Goal: Check status

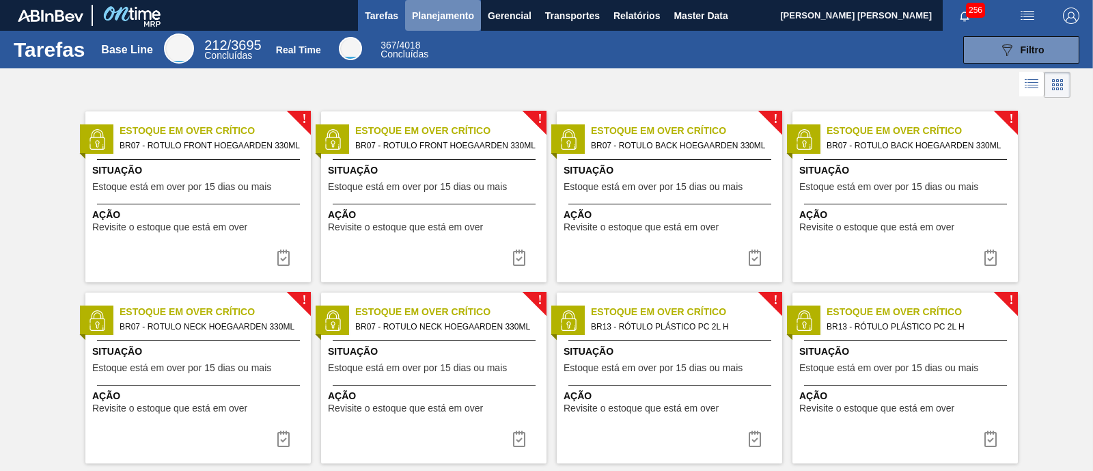
click at [438, 25] on button "Planejamento" at bounding box center [443, 15] width 76 height 31
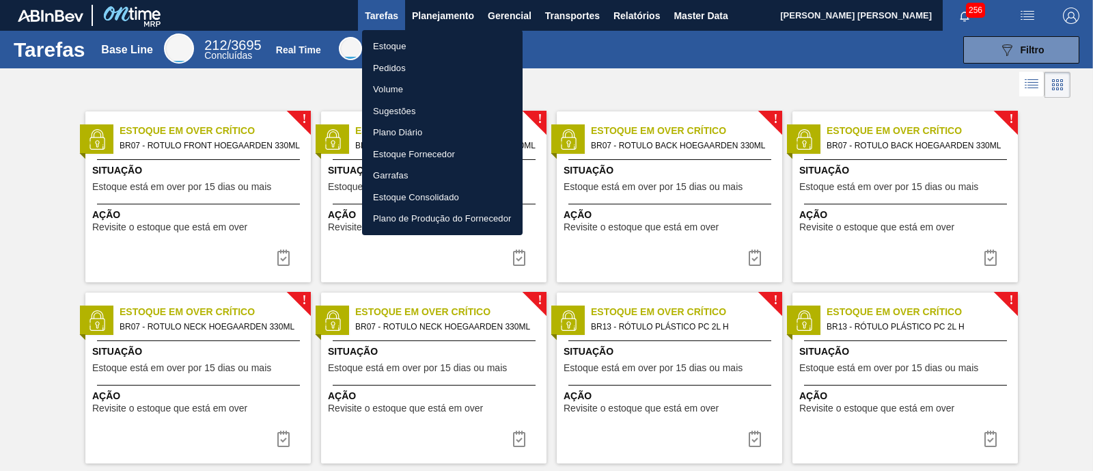
click at [403, 45] on li "Estoque" at bounding box center [442, 47] width 161 height 22
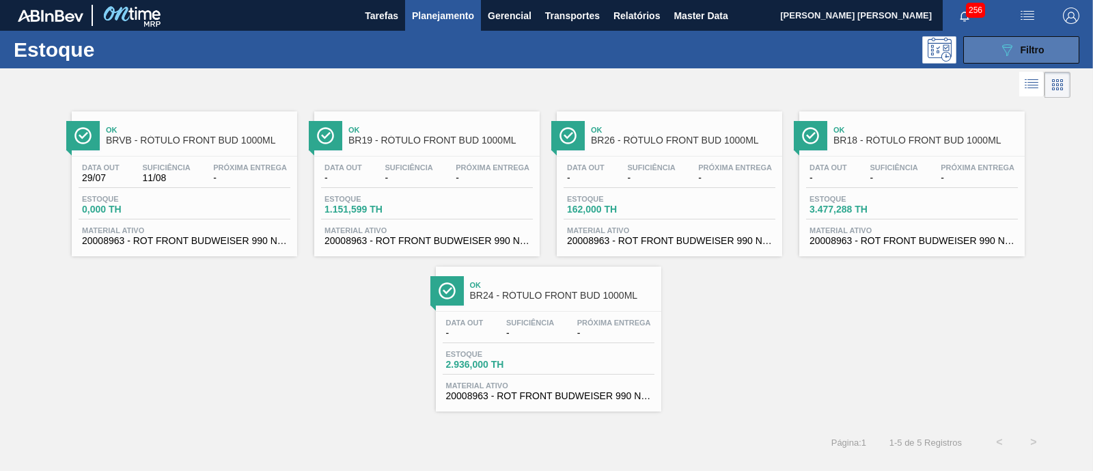
click at [1014, 49] on div "089F7B8B-B2A5-4AFE-B5C0-19BA573D28AC Filtro" at bounding box center [1022, 50] width 46 height 16
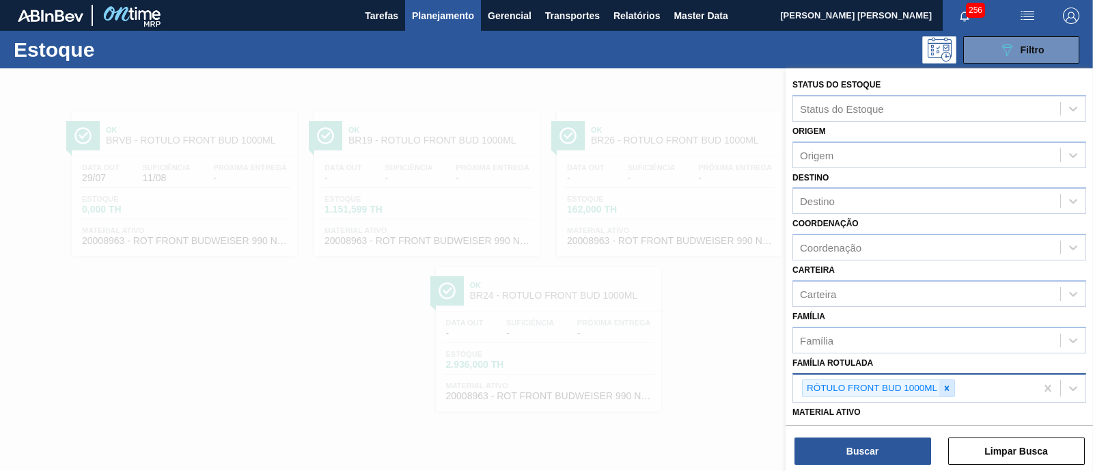
click at [950, 388] on icon at bounding box center [947, 388] width 10 height 10
click at [950, 388] on div "Família Rotulada" at bounding box center [926, 386] width 267 height 20
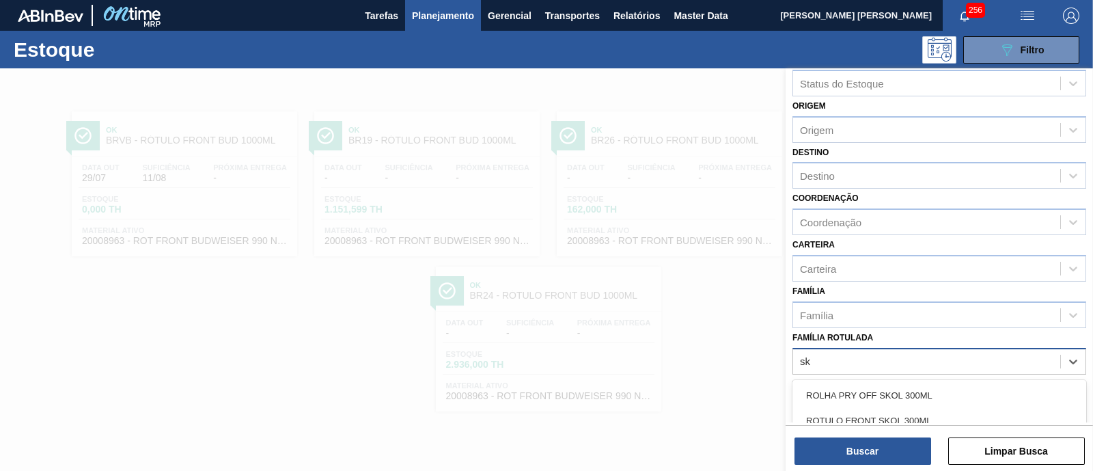
type Rotulada "s"
